Goal: Information Seeking & Learning: Learn about a topic

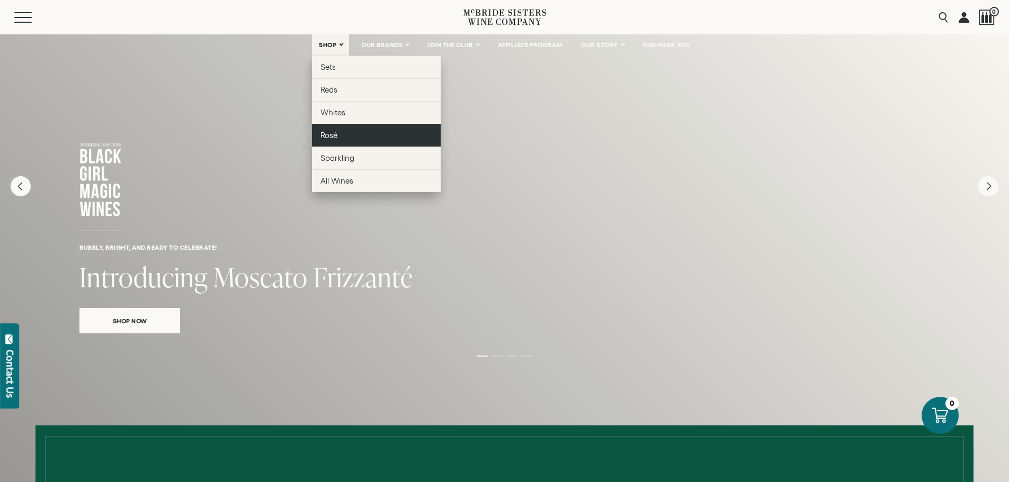
click at [345, 134] on link "Rosé" at bounding box center [376, 135] width 129 height 23
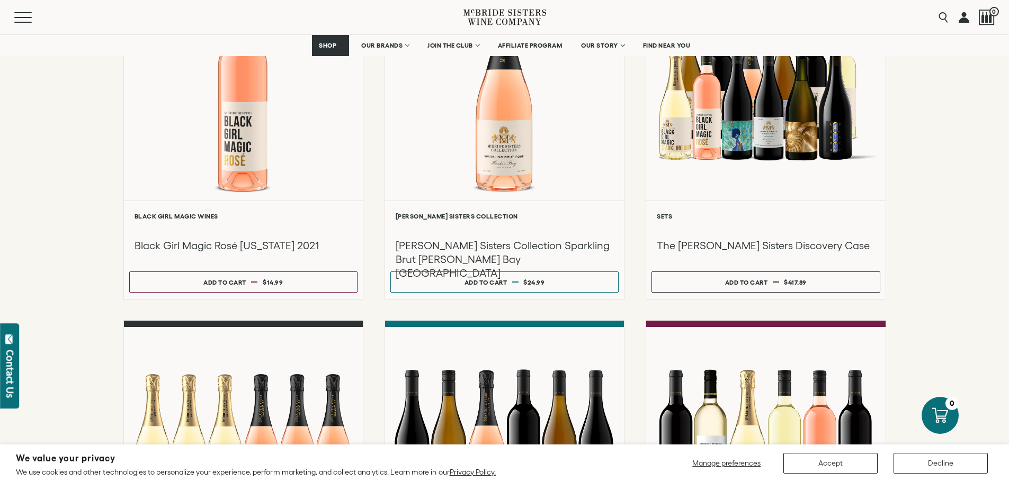
scroll to position [159, 0]
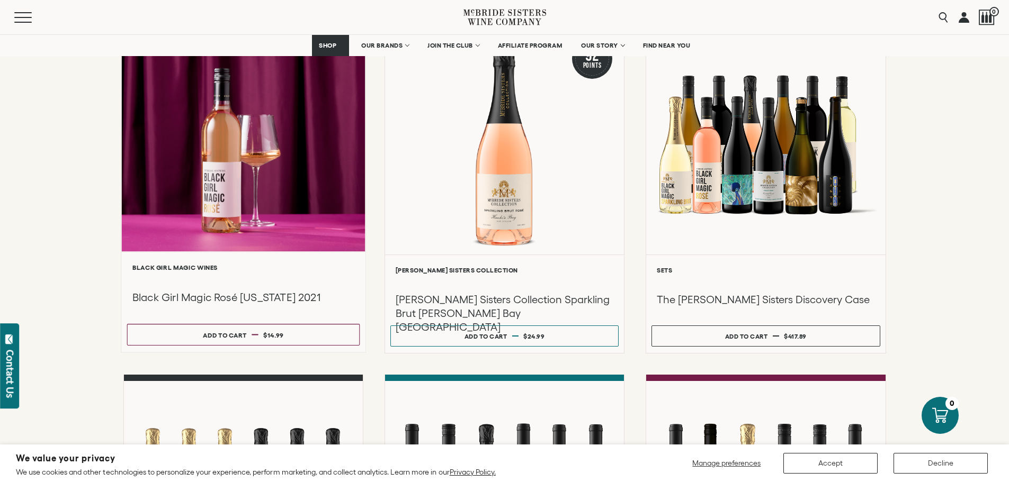
click at [241, 262] on div "**********" at bounding box center [243, 302] width 244 height 101
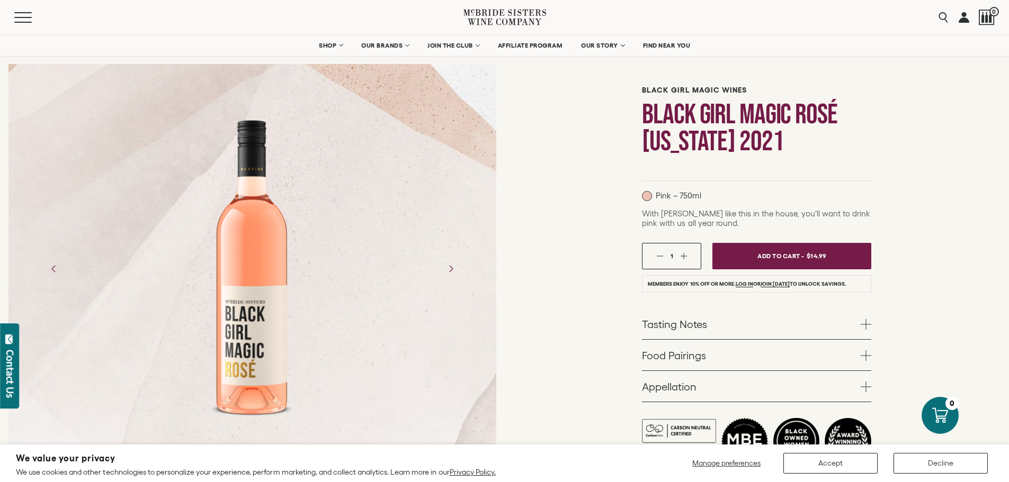
scroll to position [159, 0]
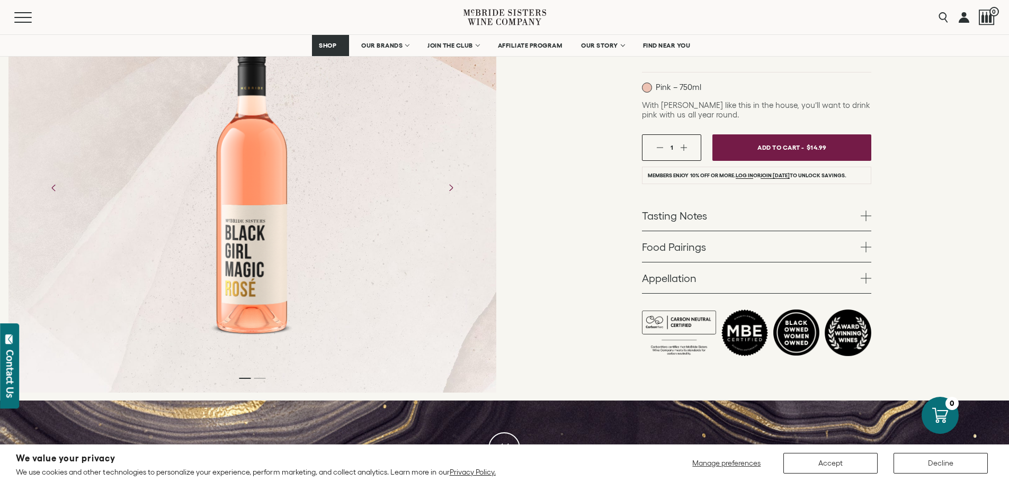
click at [676, 217] on link "Tasting Notes" at bounding box center [756, 215] width 229 height 31
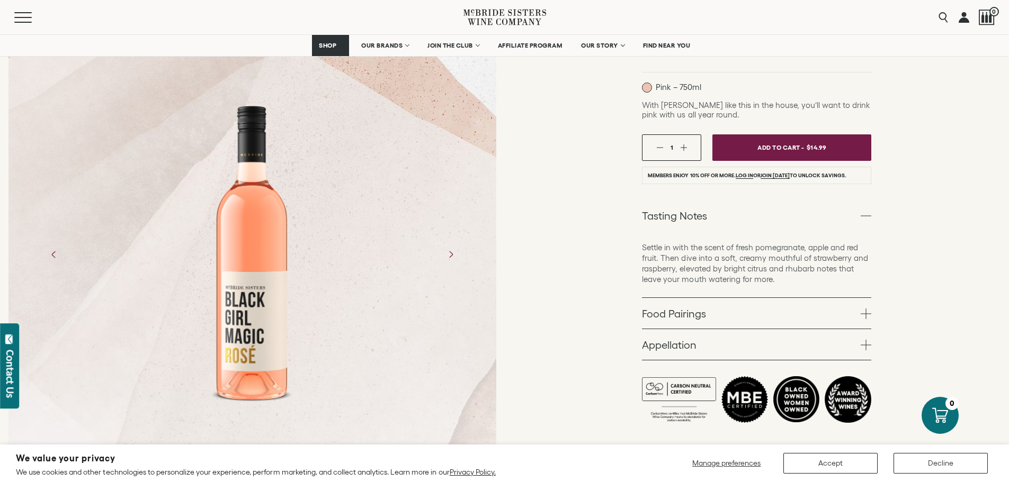
click at [689, 314] on link "Food Pairings" at bounding box center [756, 313] width 229 height 31
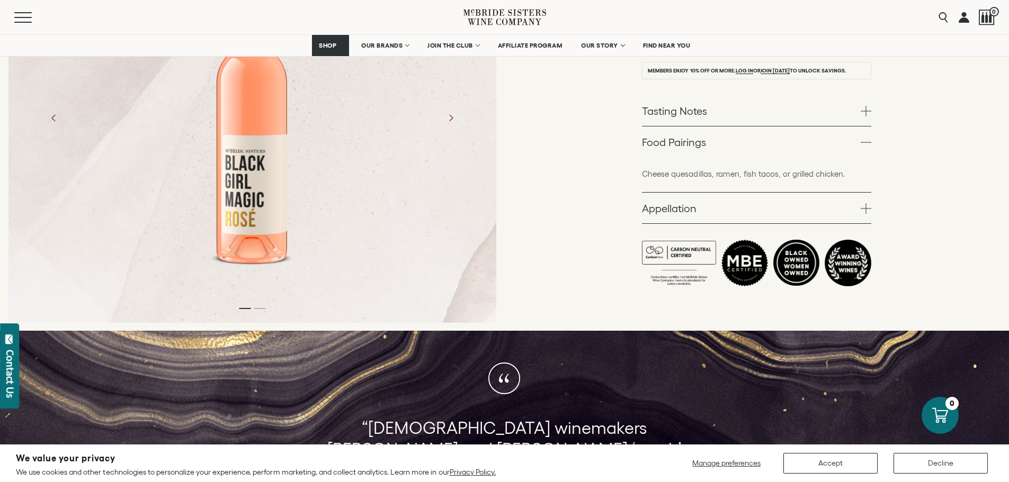
scroll to position [265, 0]
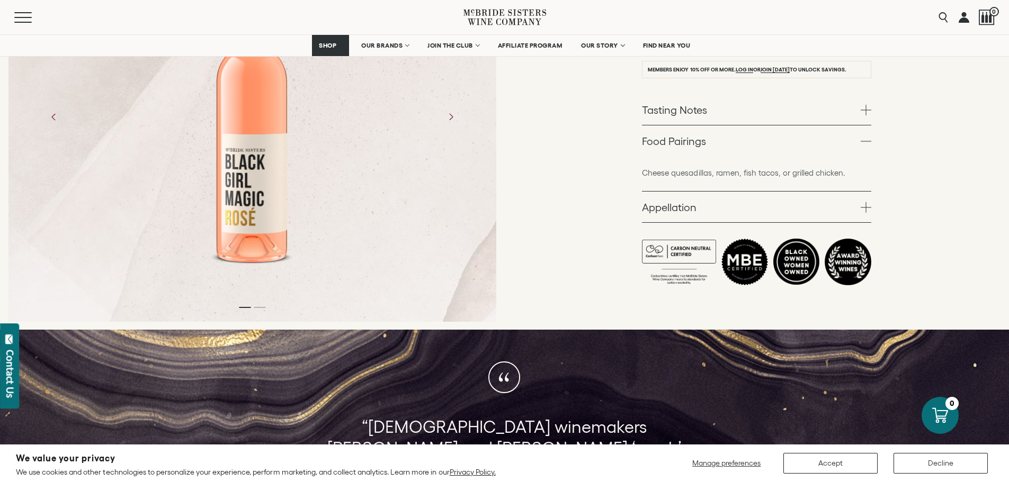
click at [665, 209] on link "Appellation" at bounding box center [756, 207] width 229 height 31
click at [706, 139] on link "Food Pairings" at bounding box center [756, 141] width 229 height 31
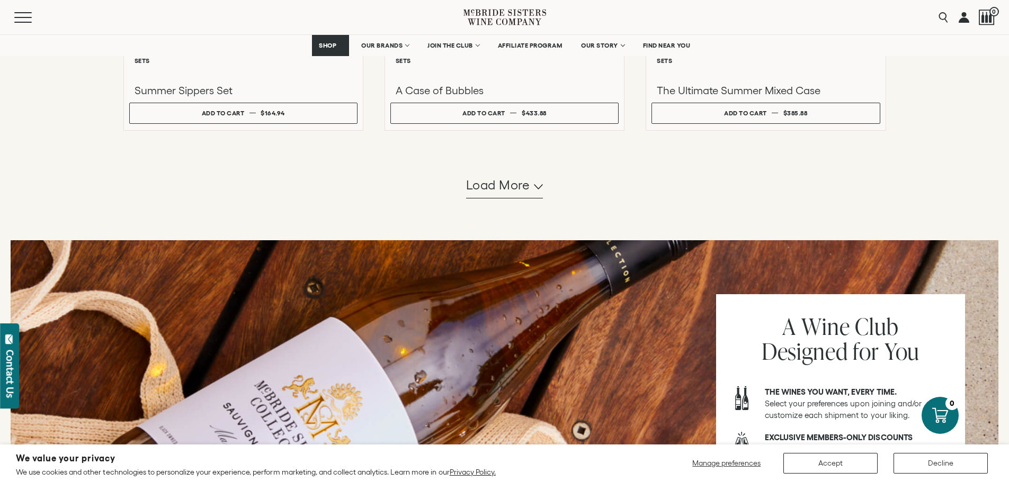
scroll to position [1059, 0]
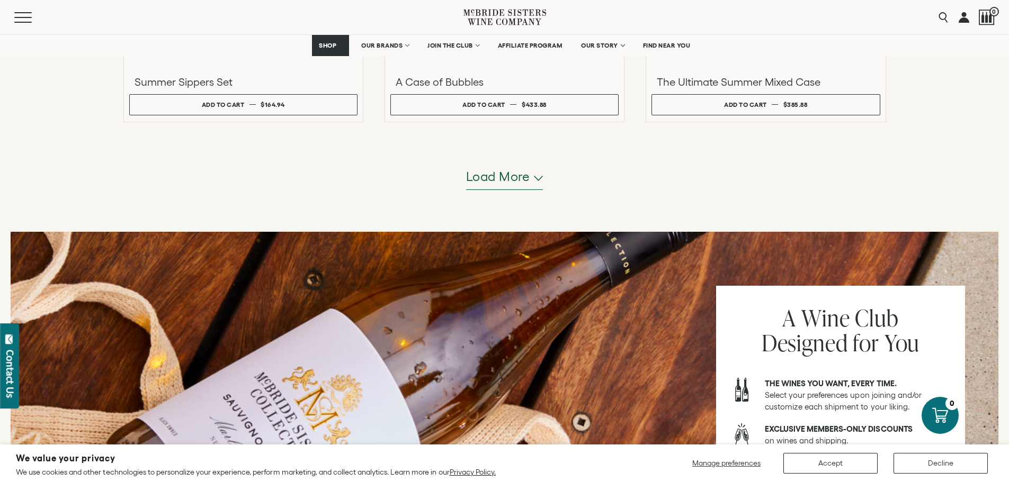
click at [484, 182] on span "Load more" at bounding box center [498, 177] width 64 height 18
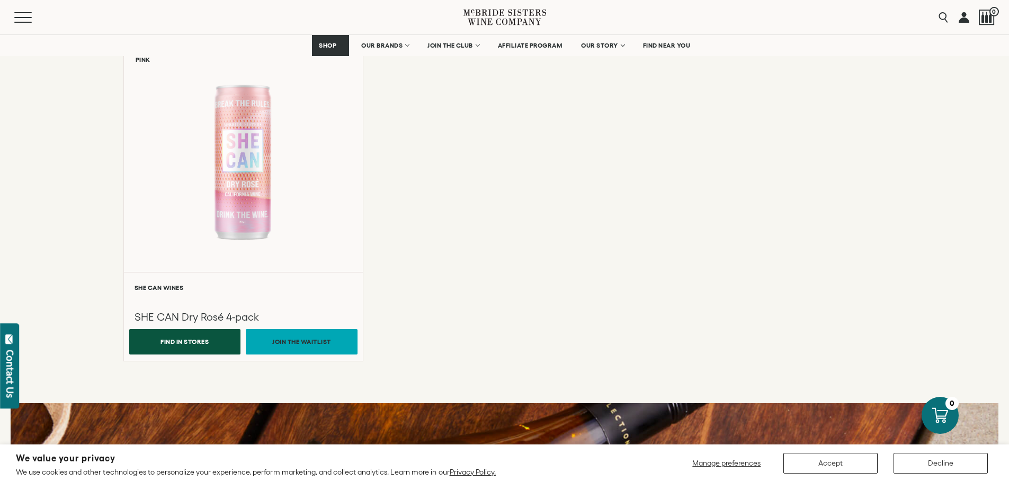
scroll to position [1165, 0]
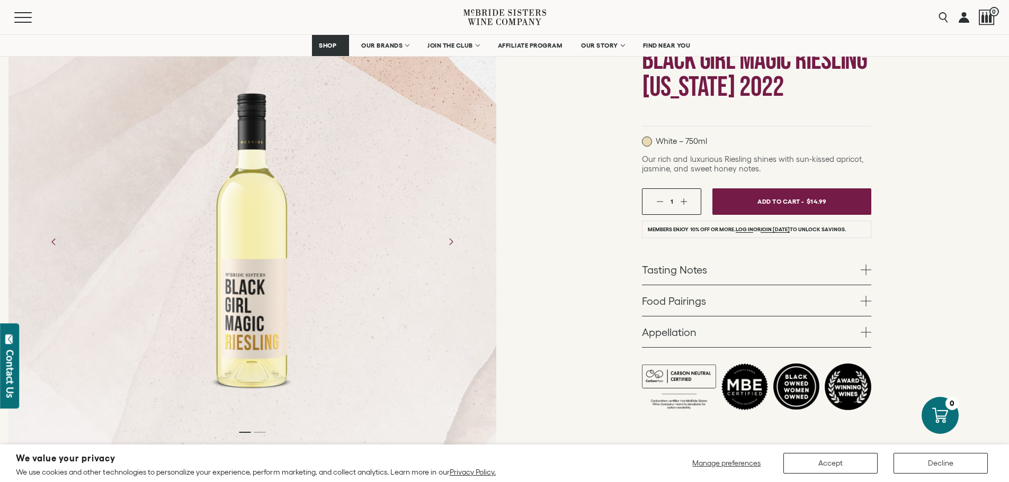
scroll to position [106, 0]
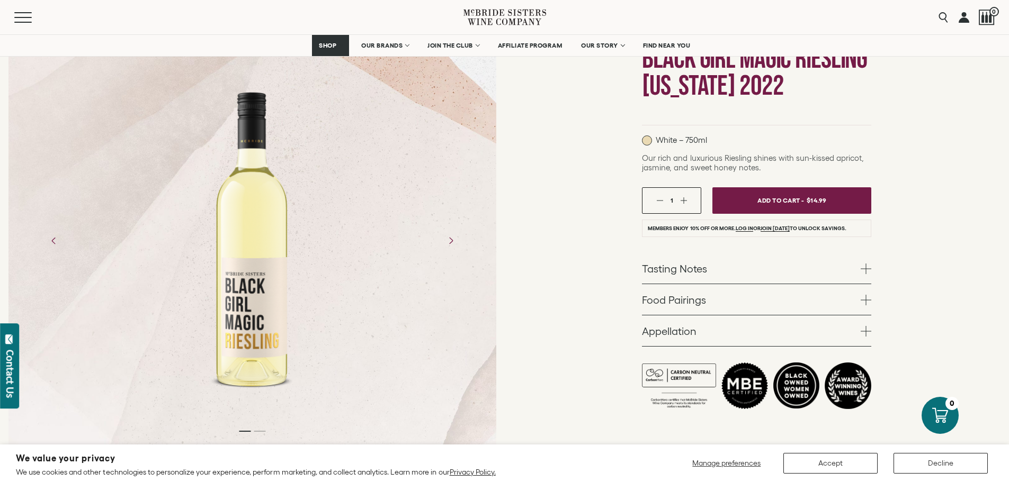
click at [679, 269] on link "Tasting Notes" at bounding box center [756, 268] width 229 height 31
